Goal: Information Seeking & Learning: Learn about a topic

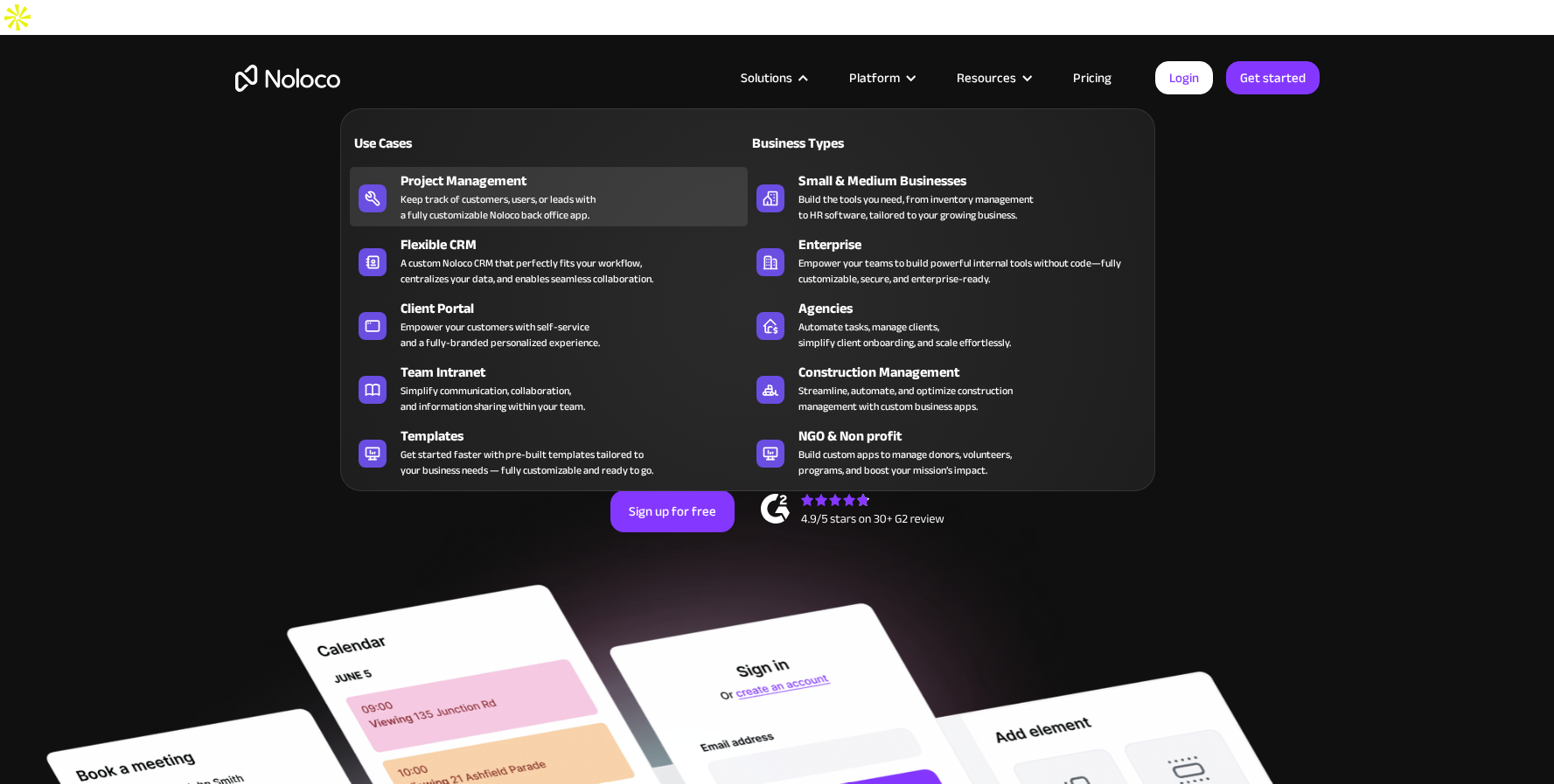
click at [478, 193] on div "Keep track of customers, users, or leads with a fully customizable Noloco back …" at bounding box center [498, 207] width 195 height 31
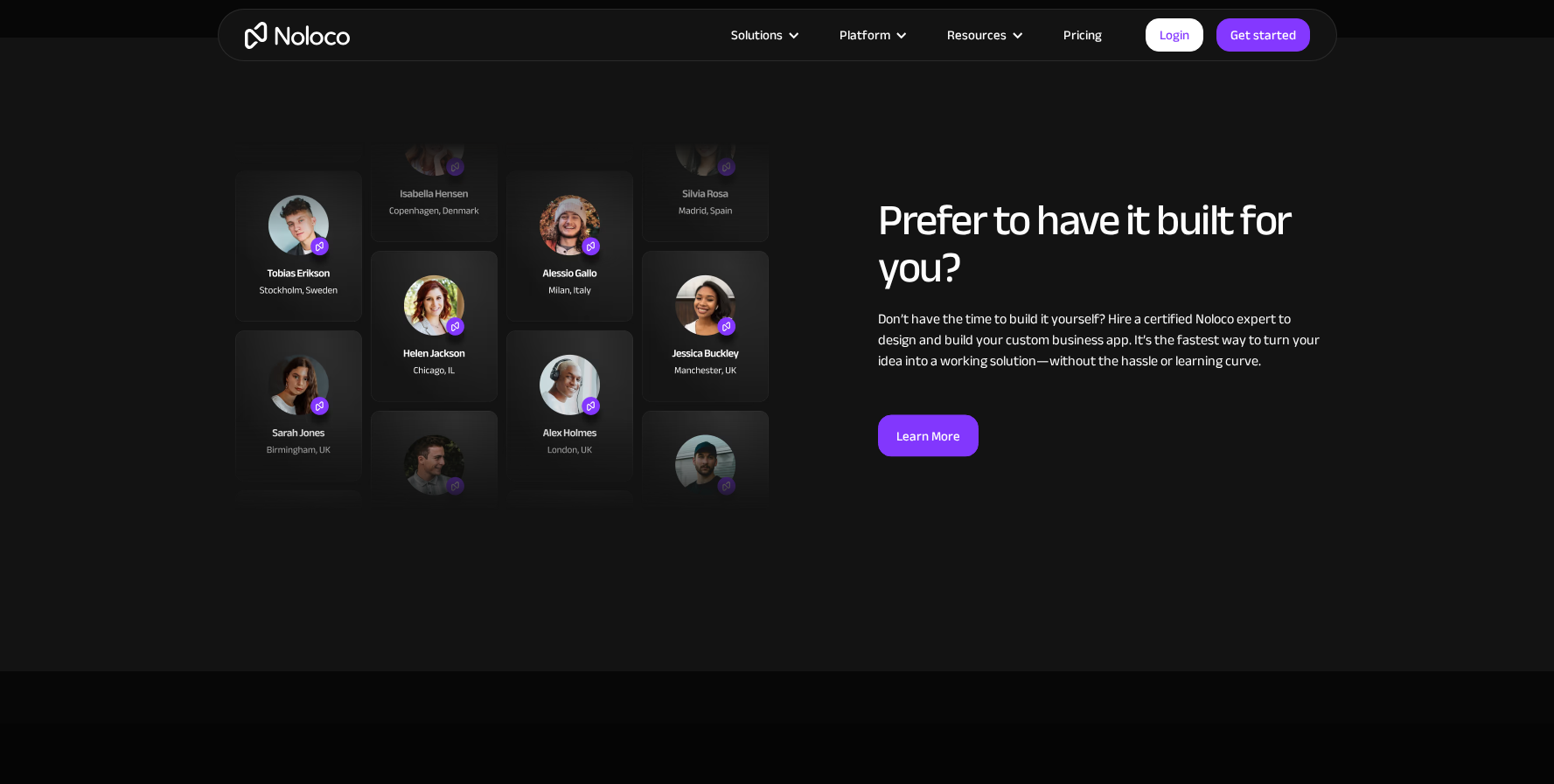
scroll to position [5661, 0]
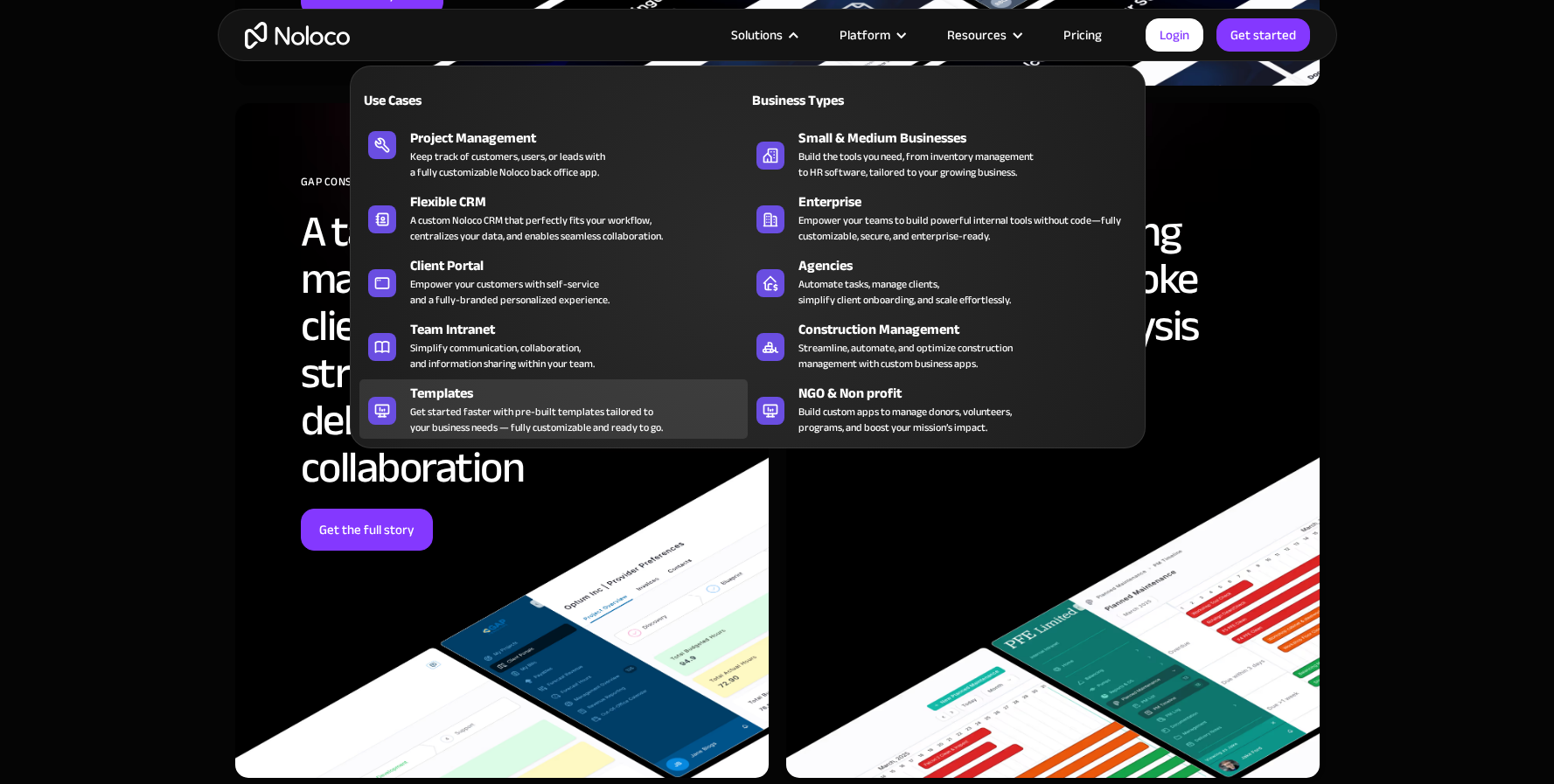
click at [590, 420] on div "Get started faster with pre-built templates tailored to your business needs — f…" at bounding box center [537, 419] width 252 height 31
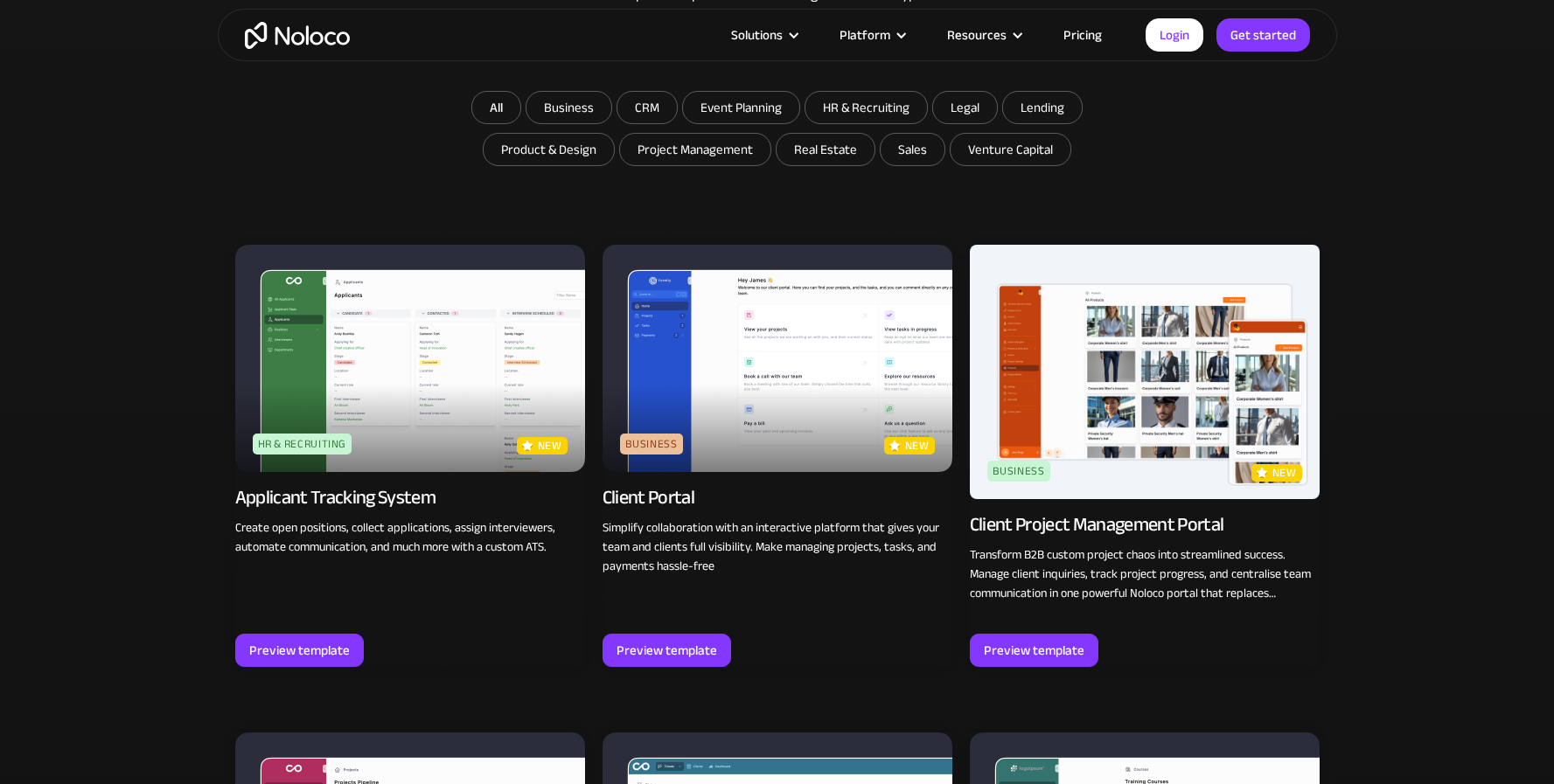
scroll to position [1141, 0]
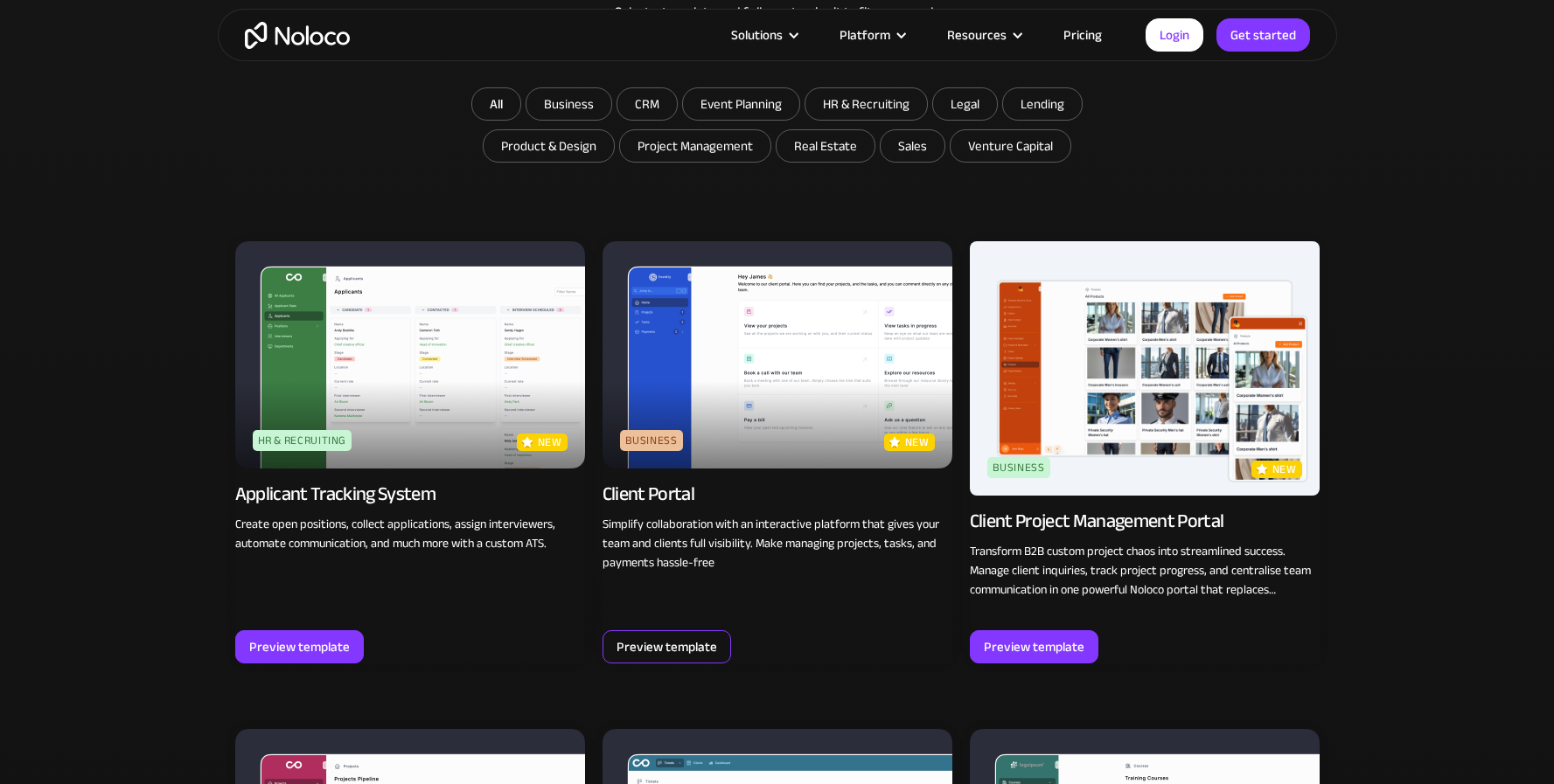
click at [700, 636] on div "Preview template" at bounding box center [667, 646] width 101 height 22
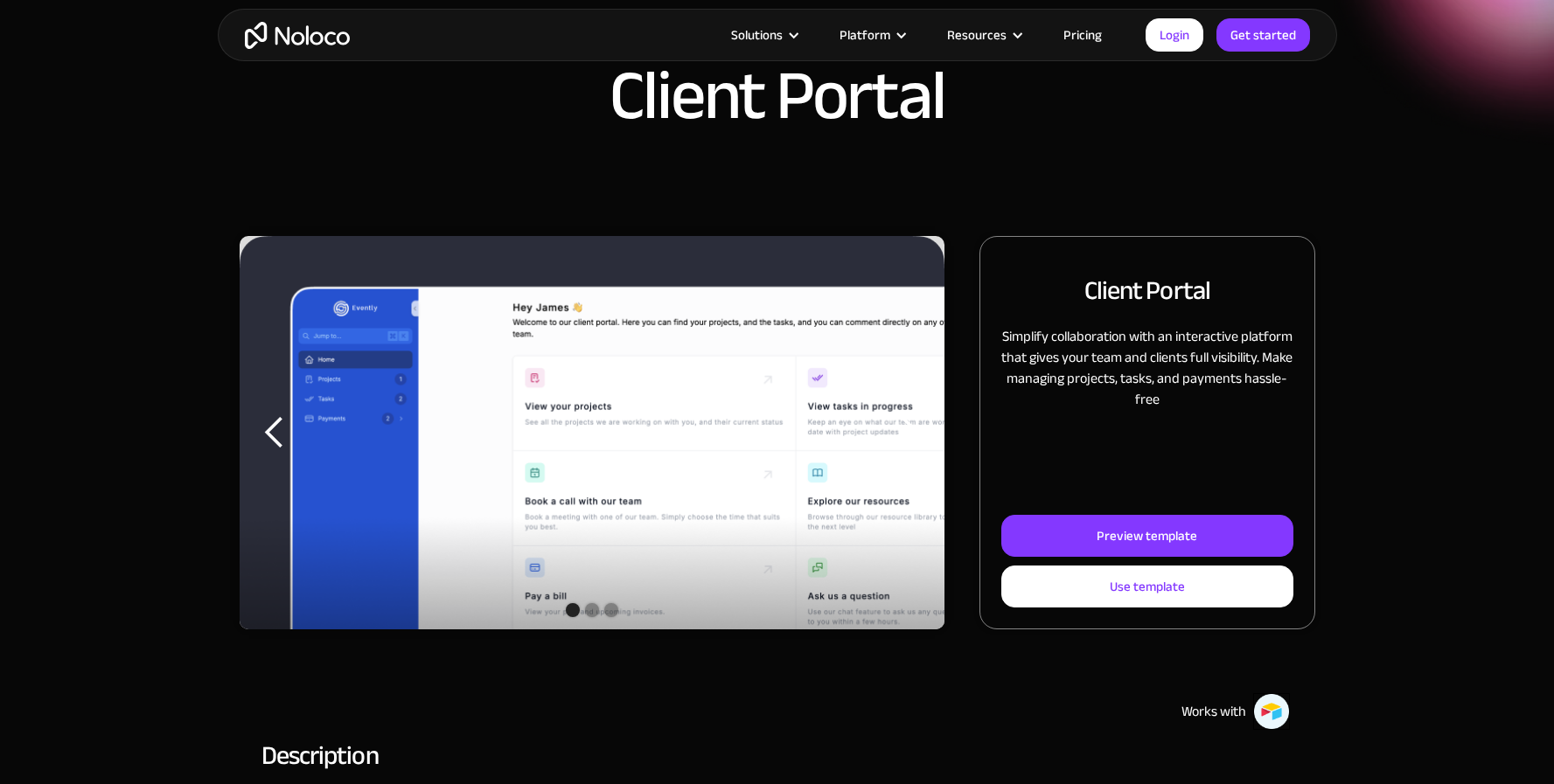
scroll to position [76, 0]
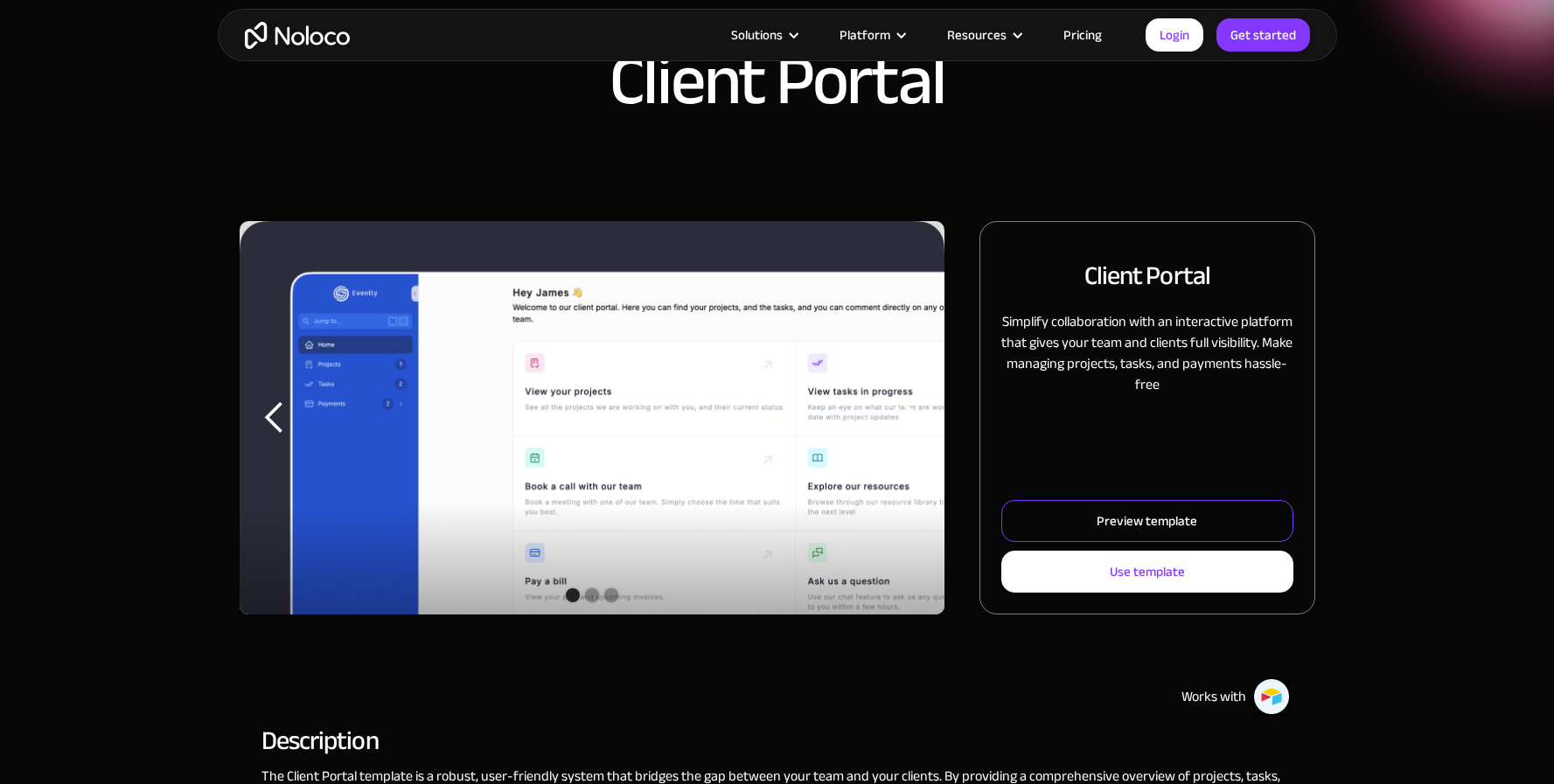
click at [1104, 528] on div "Preview template" at bounding box center [1147, 520] width 101 height 22
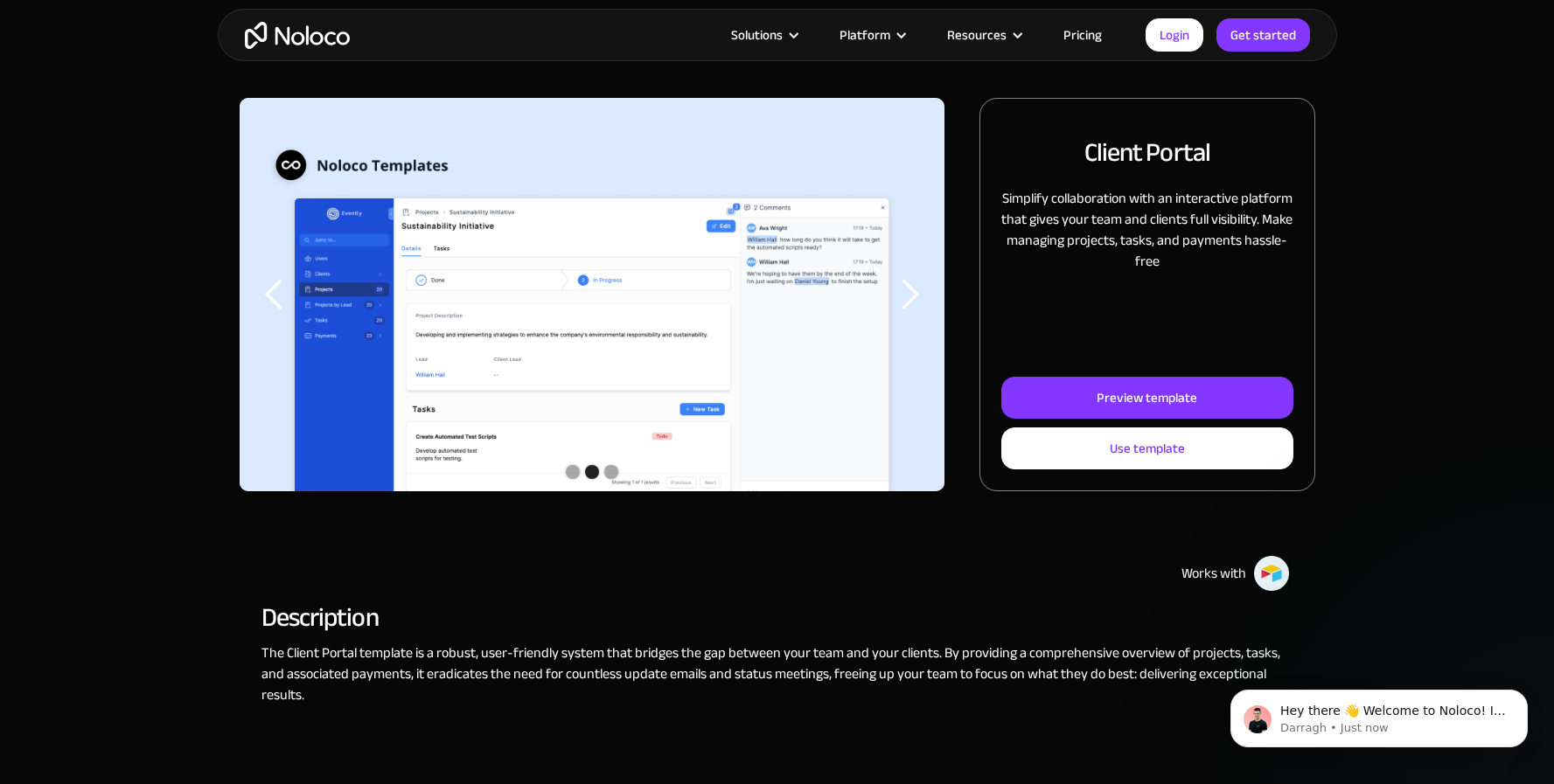
scroll to position [0, 0]
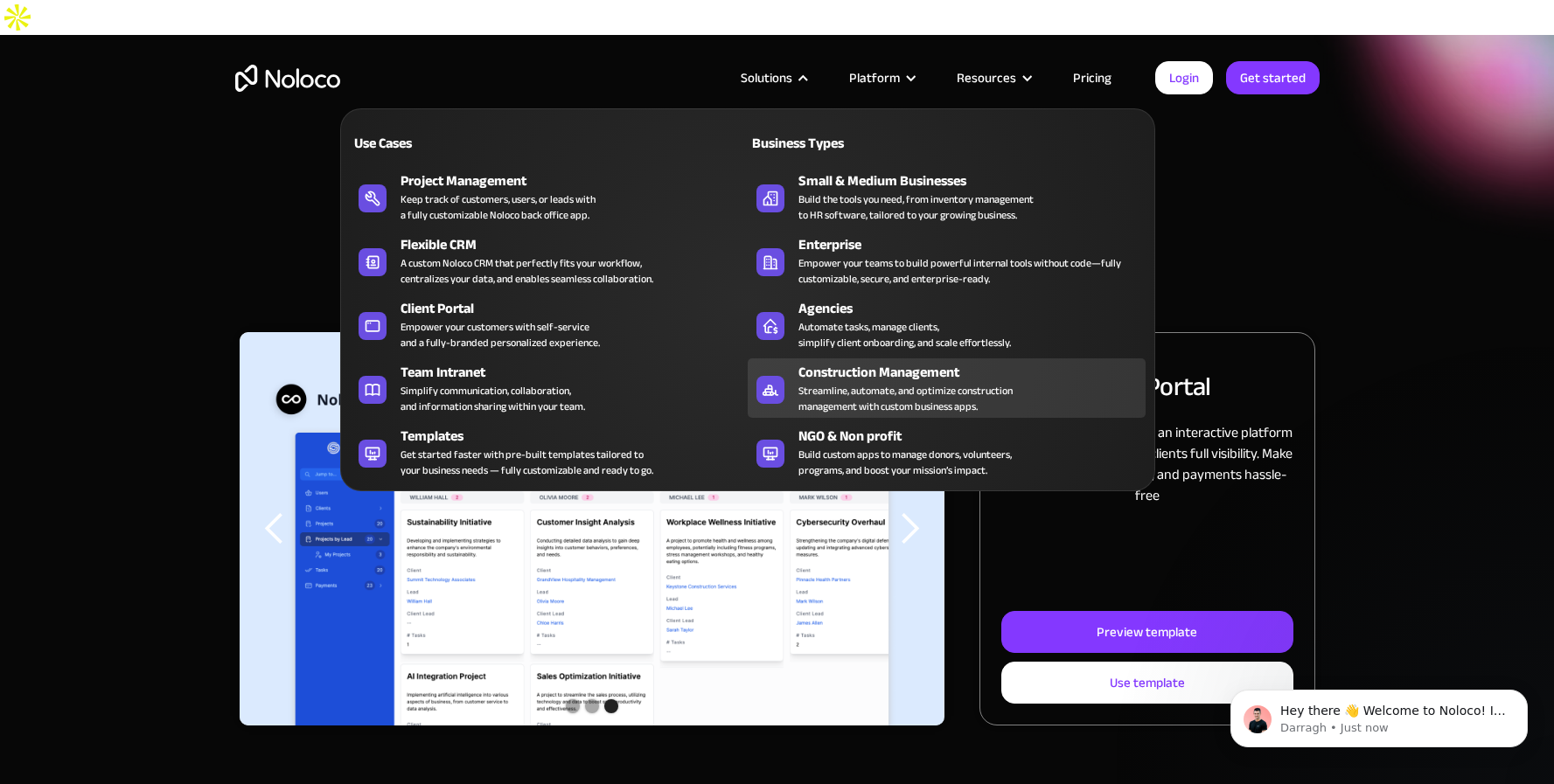
click at [865, 393] on div "Streamline, automate, and optimize construction management with custom business…" at bounding box center [906, 399] width 215 height 31
